Goal: Task Accomplishment & Management: Complete application form

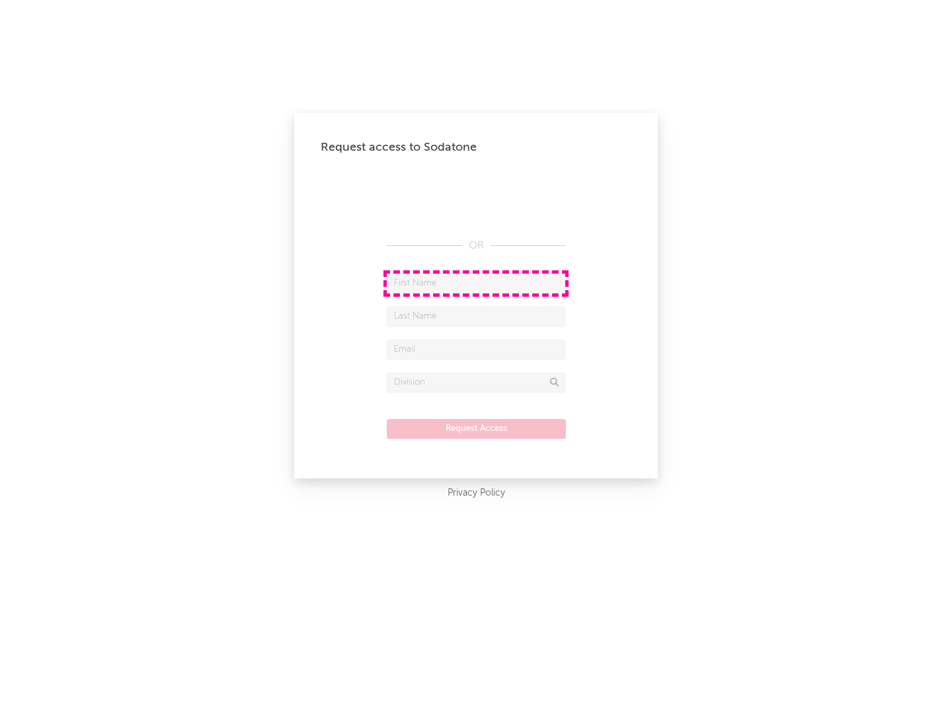
click at [476, 283] on input "text" at bounding box center [476, 284] width 178 height 20
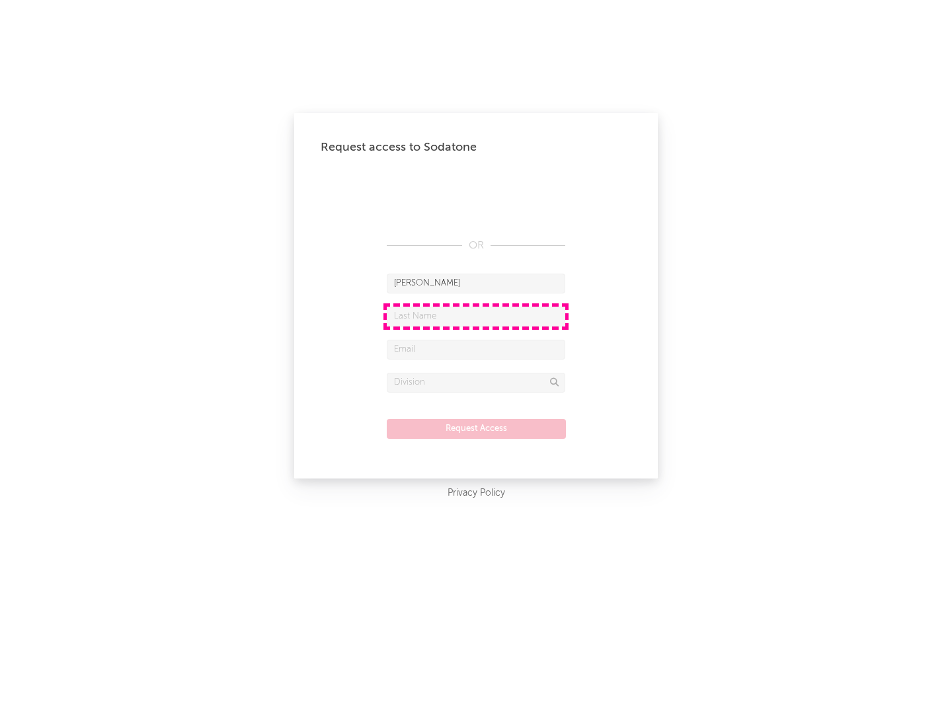
type input "[PERSON_NAME]"
click at [476, 316] on input "text" at bounding box center [476, 317] width 178 height 20
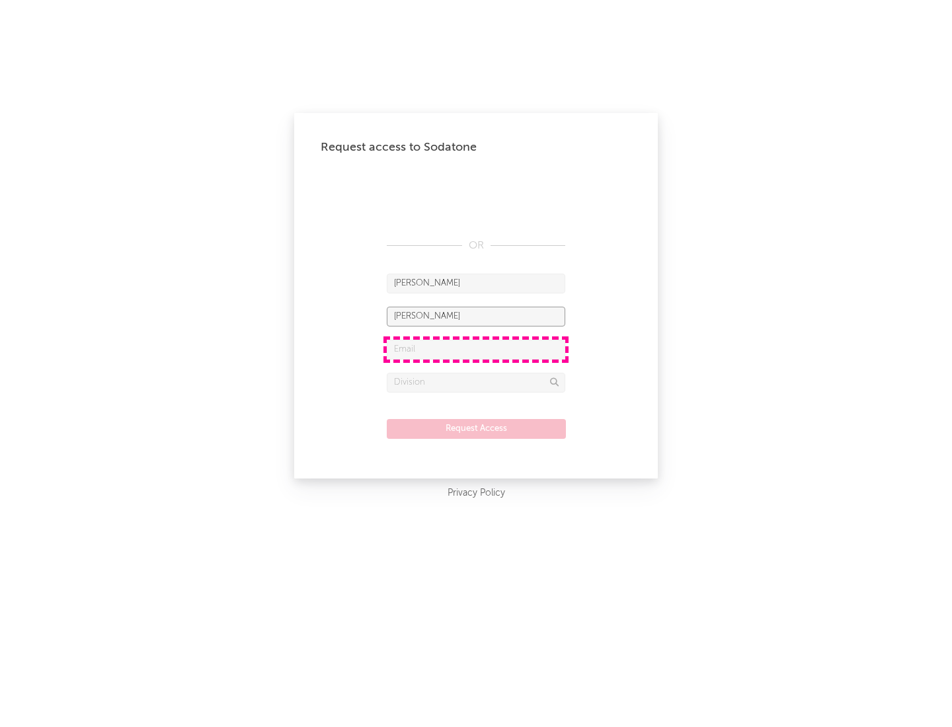
type input "[PERSON_NAME]"
click at [476, 349] on input "text" at bounding box center [476, 350] width 178 height 20
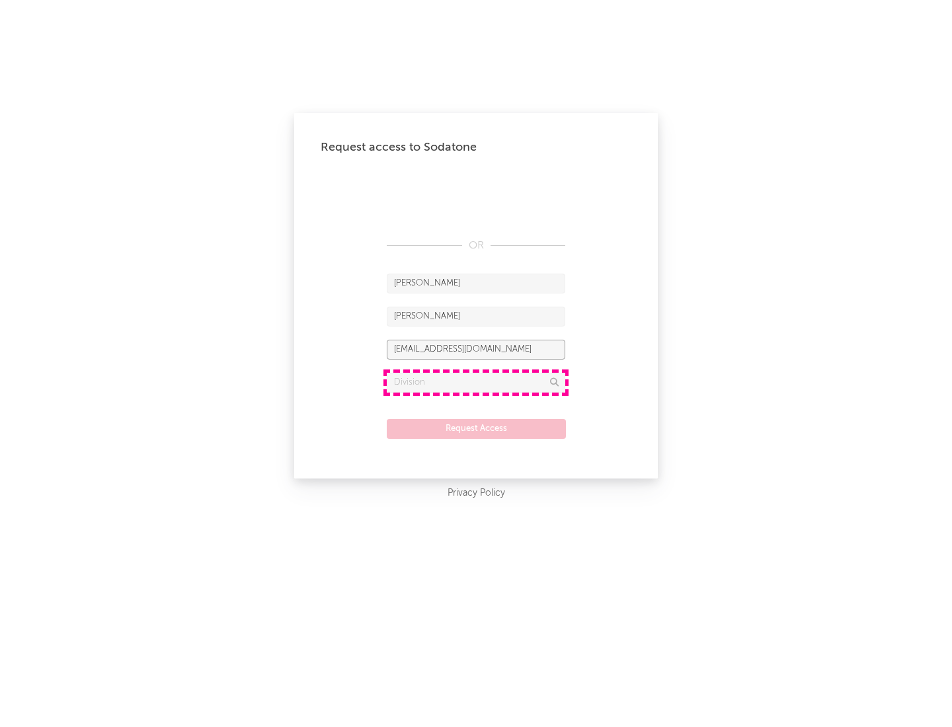
type input "[EMAIL_ADDRESS][DOMAIN_NAME]"
click at [476, 382] on input "text" at bounding box center [476, 383] width 178 height 20
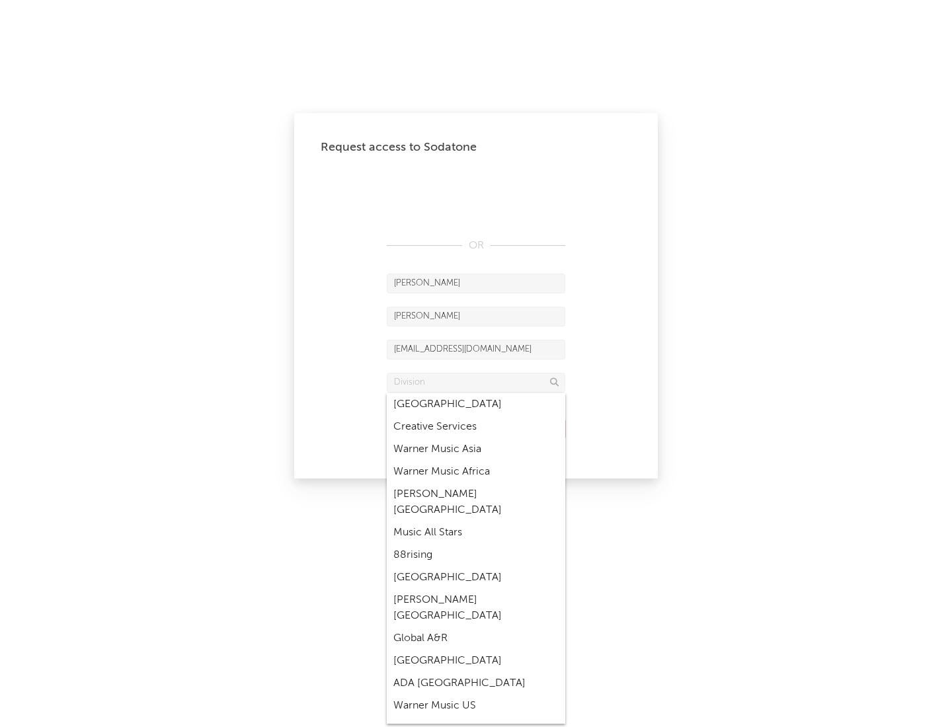
click at [476, 522] on div "Music All Stars" at bounding box center [476, 533] width 178 height 22
type input "Music All Stars"
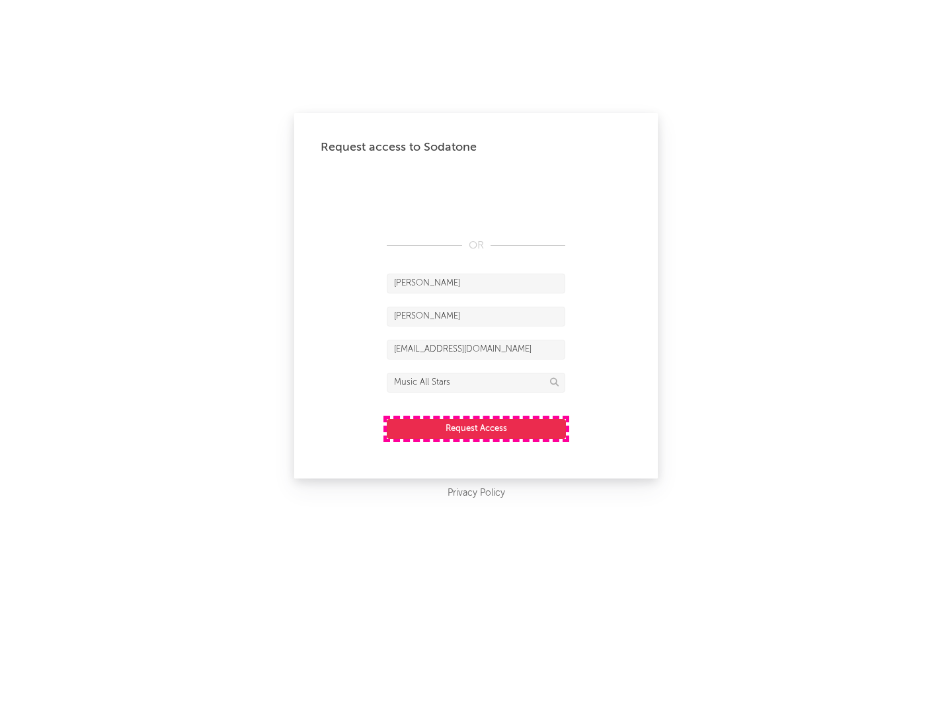
click at [476, 428] on button "Request Access" at bounding box center [476, 429] width 179 height 20
